Goal: Check status: Check status

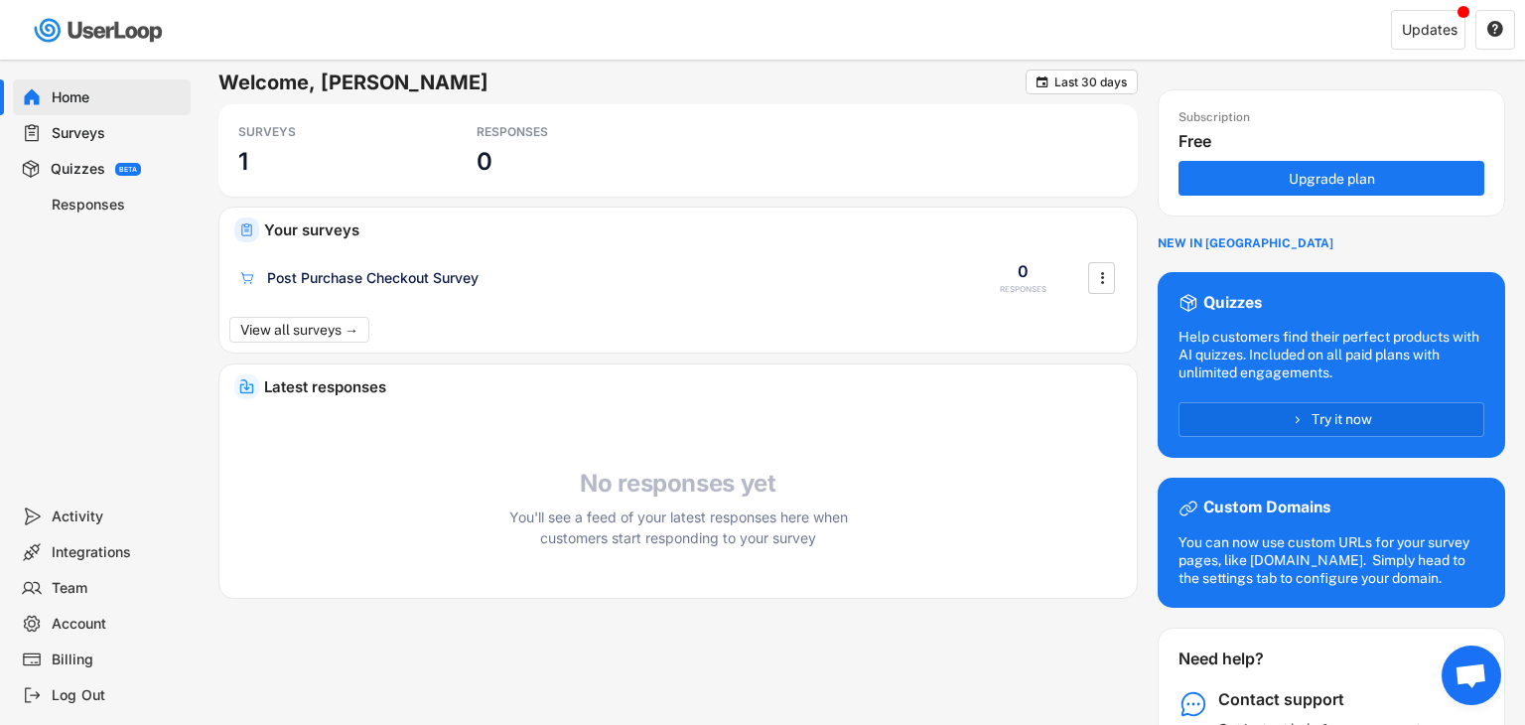
click at [35, 138] on icon at bounding box center [32, 133] width 20 height 20
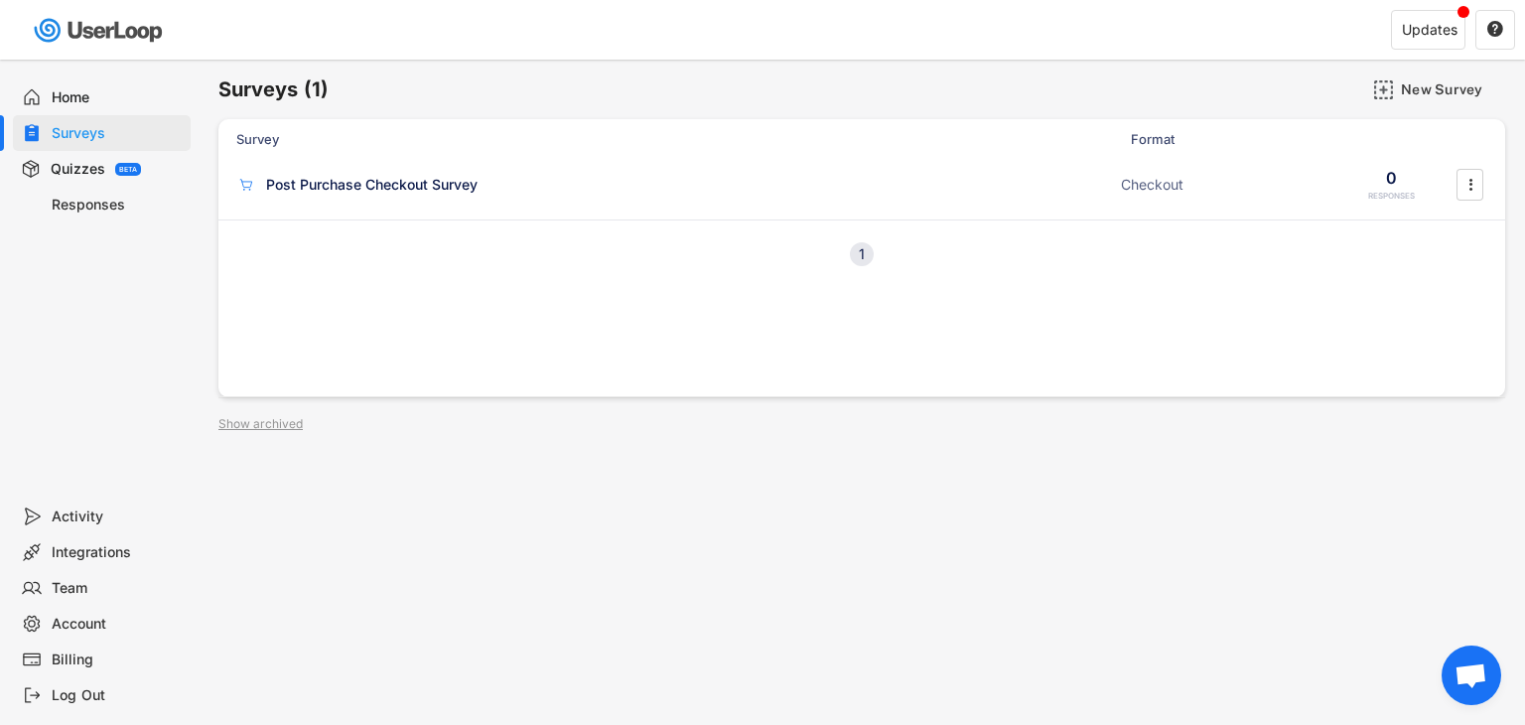
click at [33, 171] on icon at bounding box center [31, 169] width 20 height 20
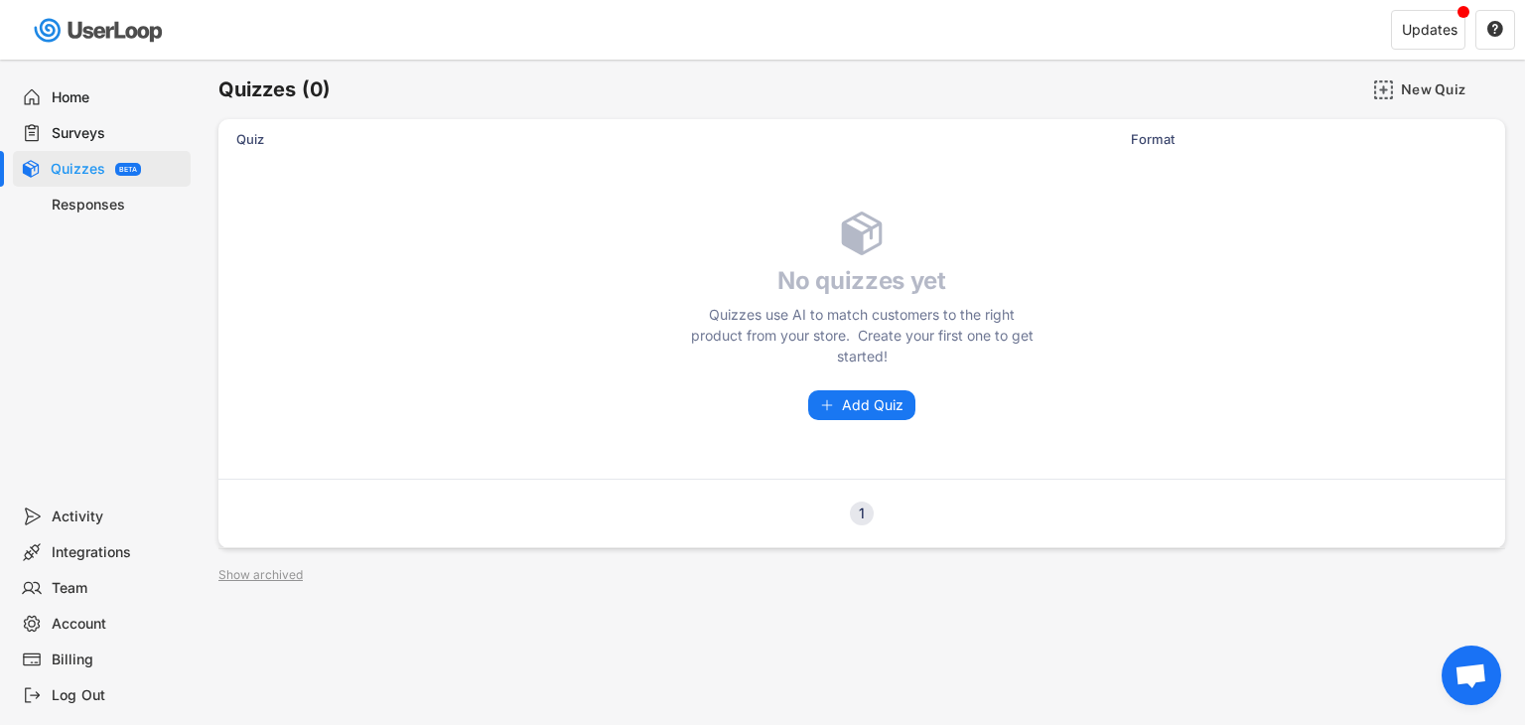
click at [63, 208] on div "Responses" at bounding box center [117, 205] width 131 height 19
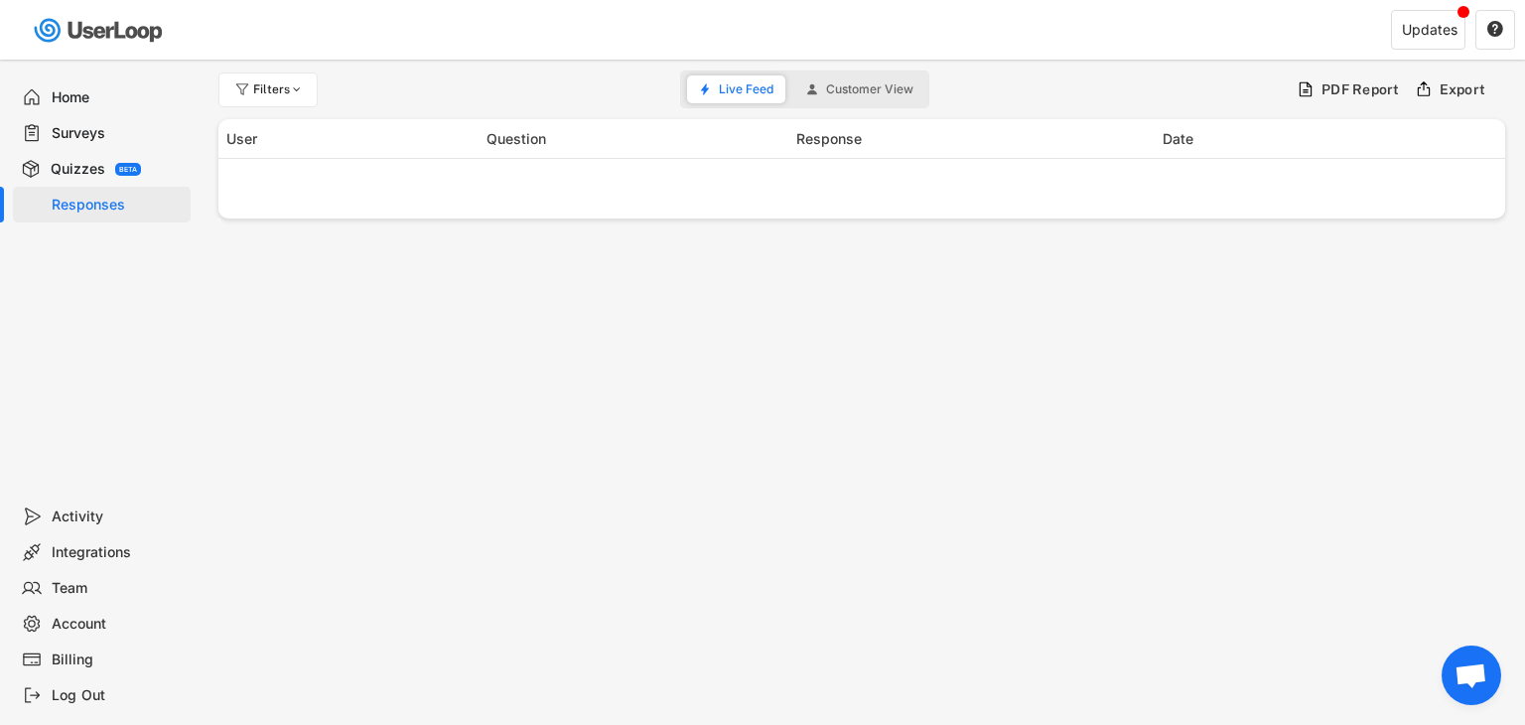
click at [34, 168] on use at bounding box center [31, 169] width 20 height 20
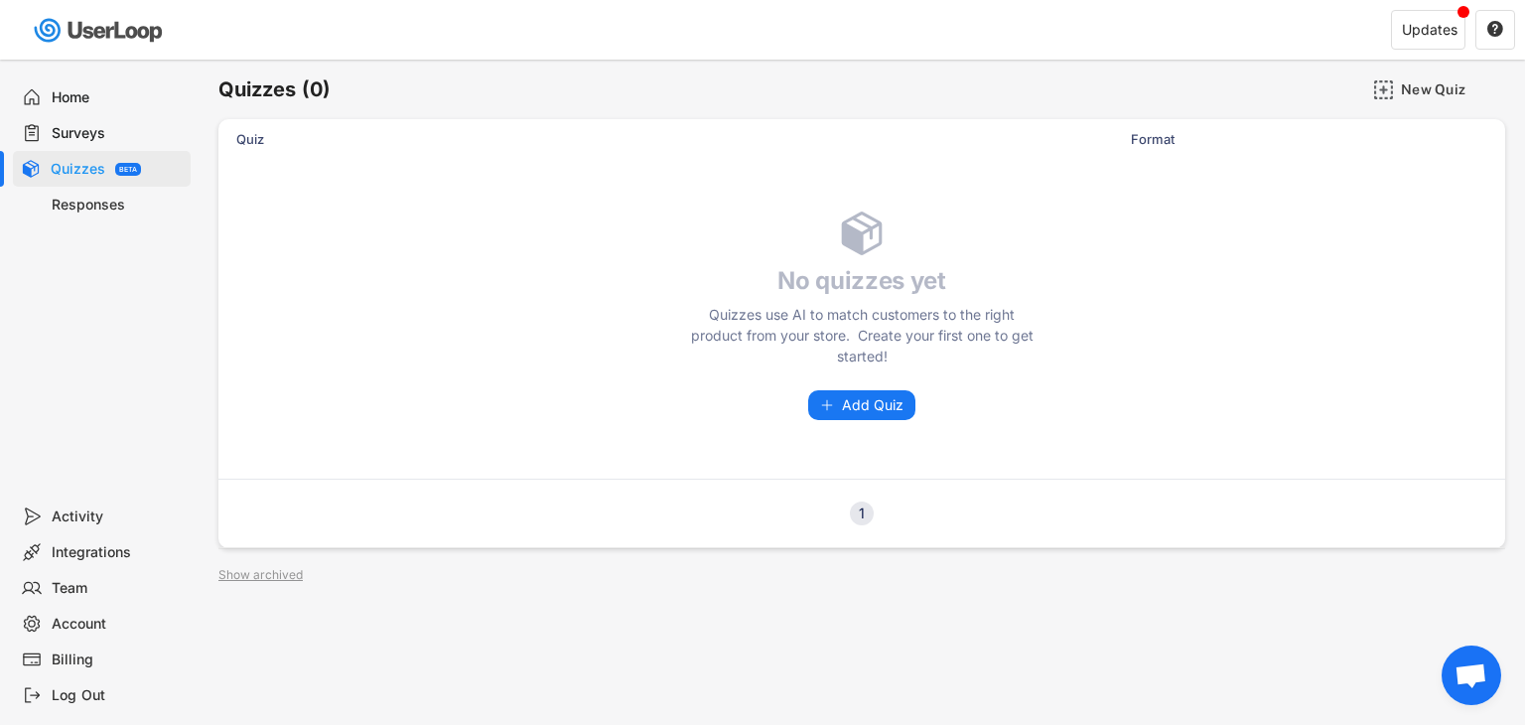
click at [57, 510] on div "Activity" at bounding box center [117, 516] width 131 height 19
